Goal: Find specific page/section: Find specific page/section

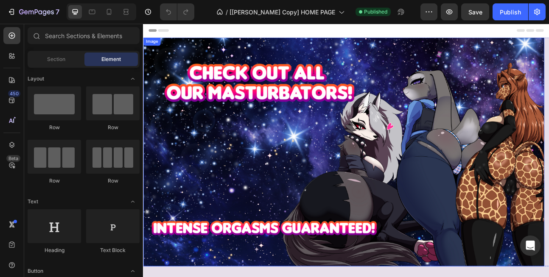
click at [326, 165] on img at bounding box center [394, 184] width 503 height 287
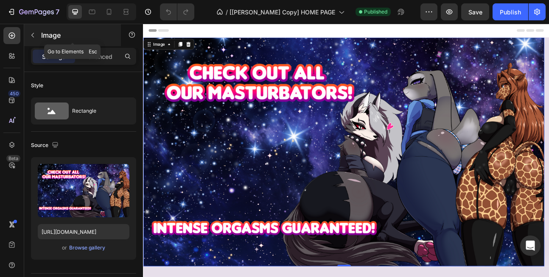
click at [32, 34] on icon "button" at bounding box center [32, 35] width 3 height 5
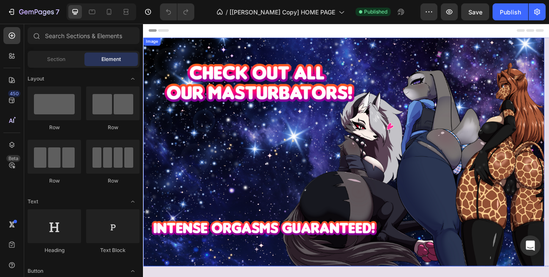
click at [257, 111] on img at bounding box center [394, 184] width 503 height 287
